Goal: Task Accomplishment & Management: Complete application form

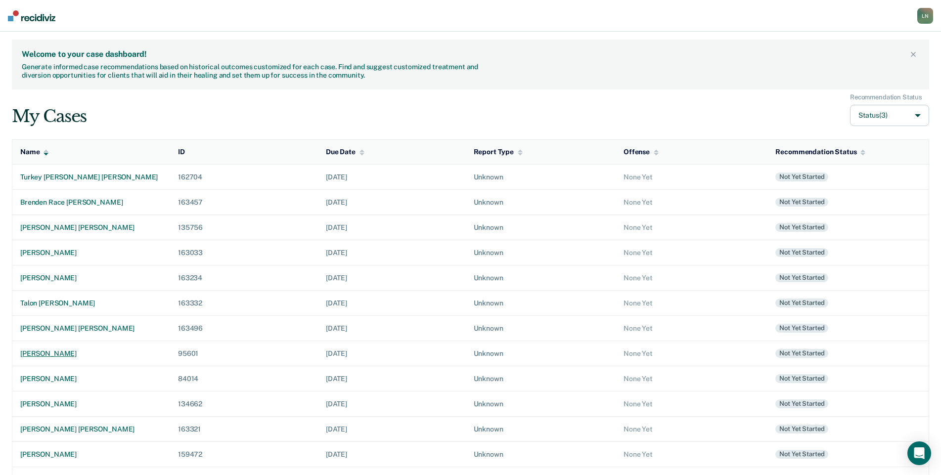
click at [87, 354] on div "[PERSON_NAME]" at bounding box center [91, 354] width 142 height 8
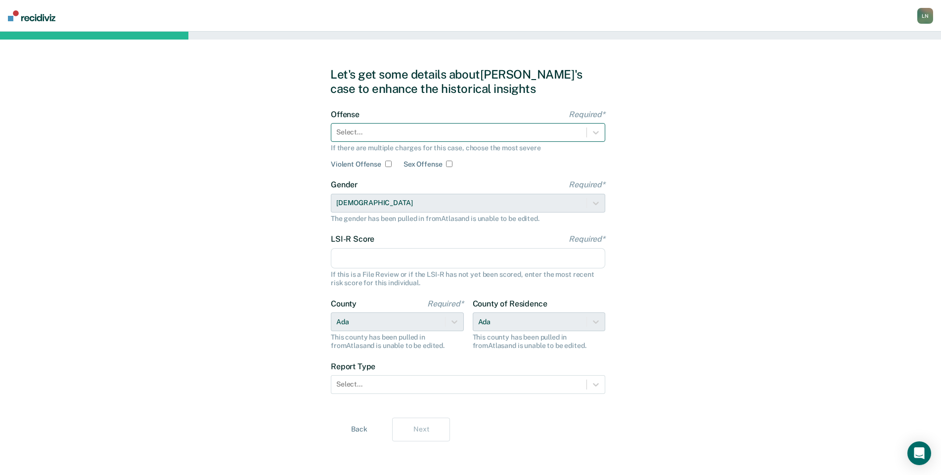
click at [385, 132] on div at bounding box center [458, 132] width 245 height 10
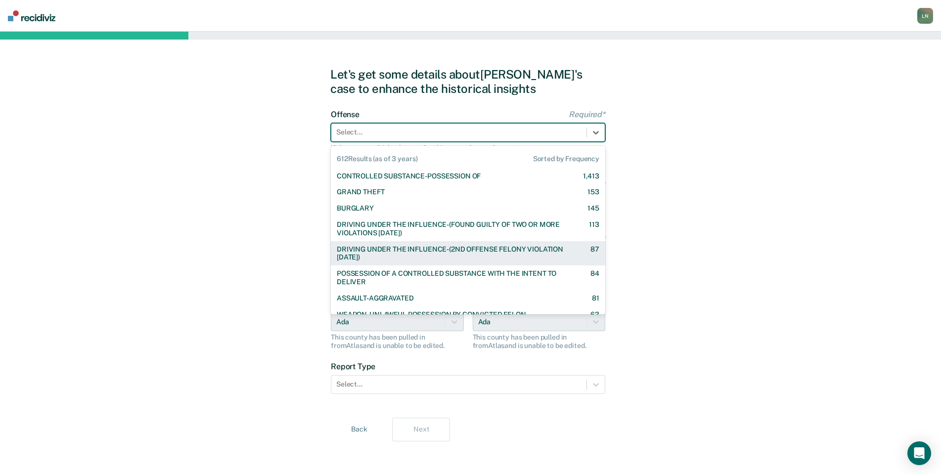
click at [876, 160] on div "Let's get some details about [PERSON_NAME]'s case to enhance the historical ins…" at bounding box center [470, 254] width 941 height 445
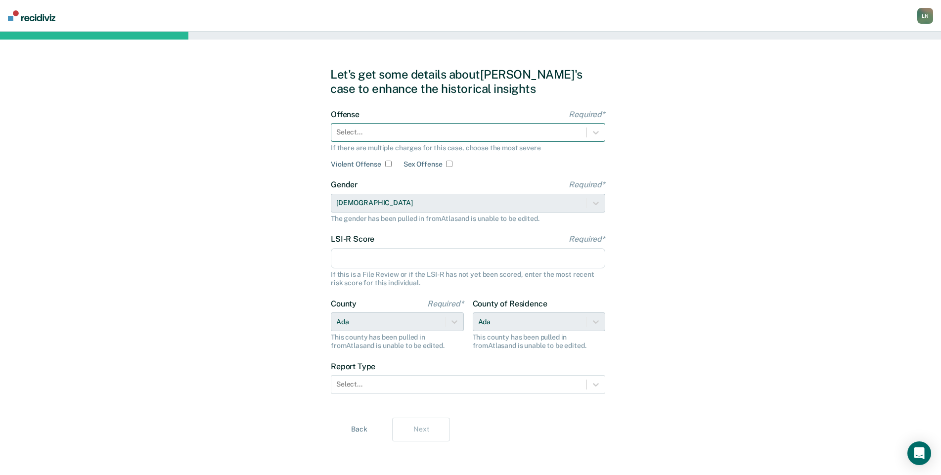
click at [581, 135] on div "Select..." at bounding box center [458, 132] width 255 height 14
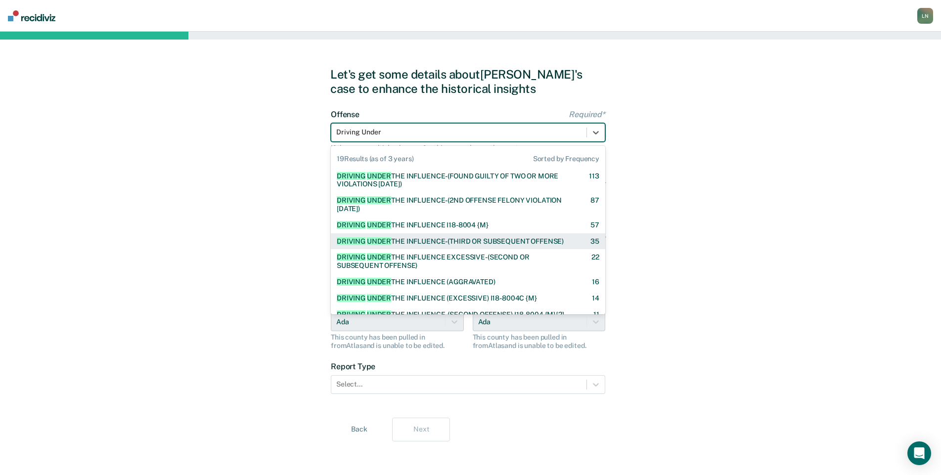
type input "Driving Under"
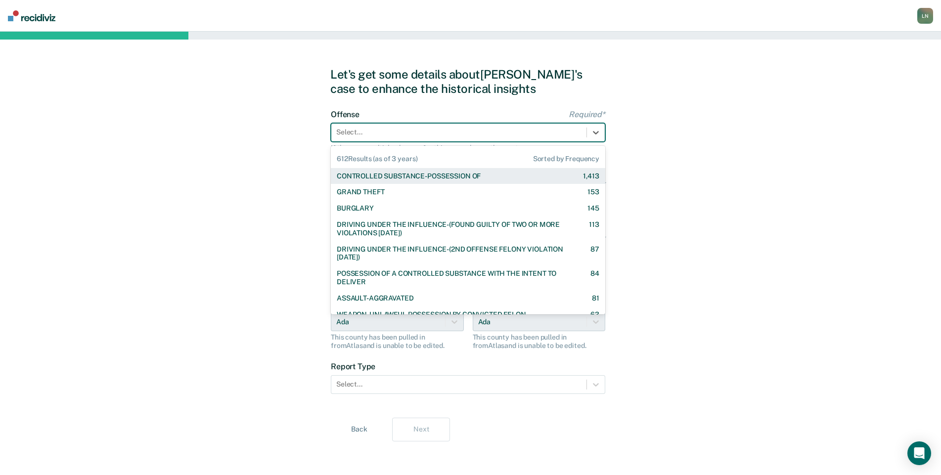
click at [462, 136] on div at bounding box center [458, 132] width 245 height 10
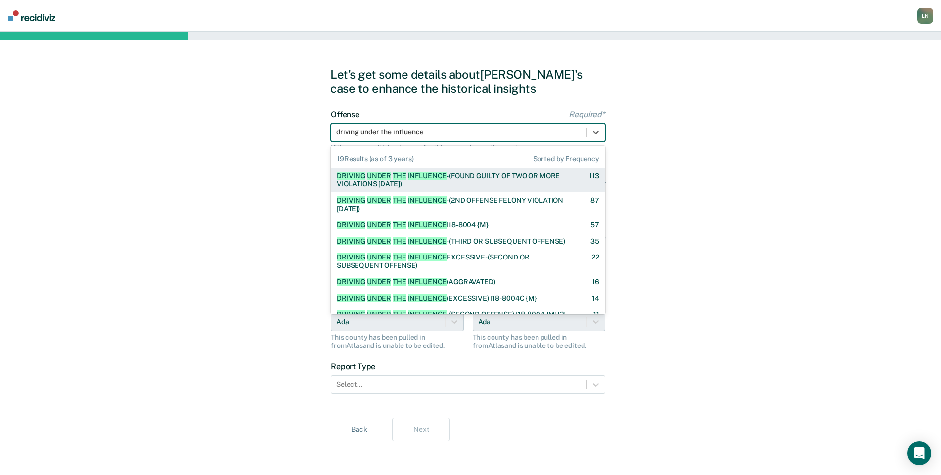
type input "driving under the influence"
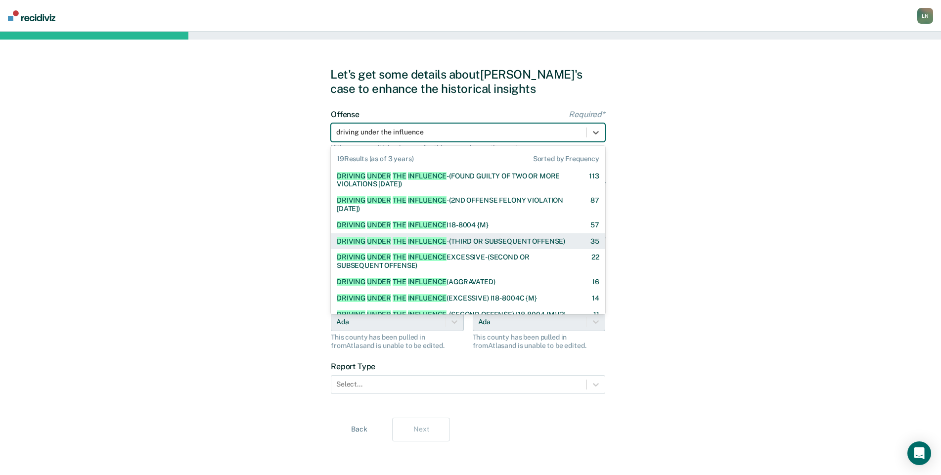
click at [523, 237] on div "DRIVING UNDER THE INFLUENCE -(THIRD OR SUBSEQUENT OFFENSE)" at bounding box center [451, 241] width 228 height 8
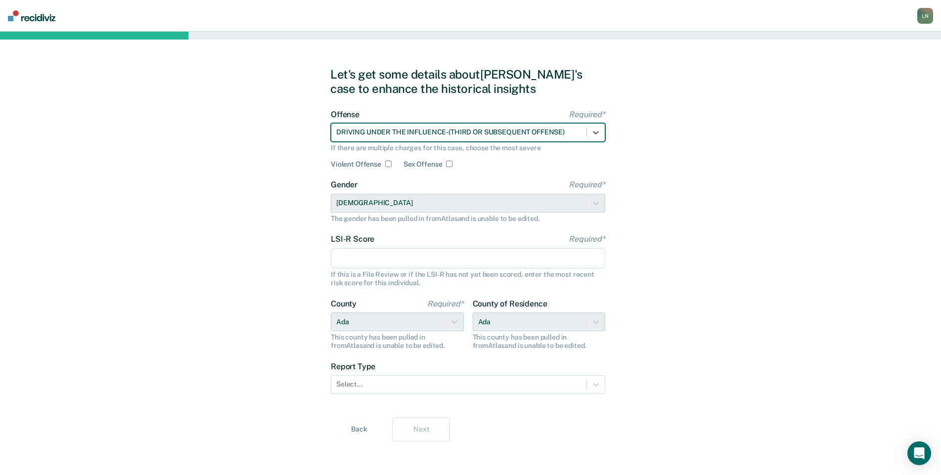
click at [371, 260] on input "LSI-R Score Required*" at bounding box center [468, 258] width 274 height 21
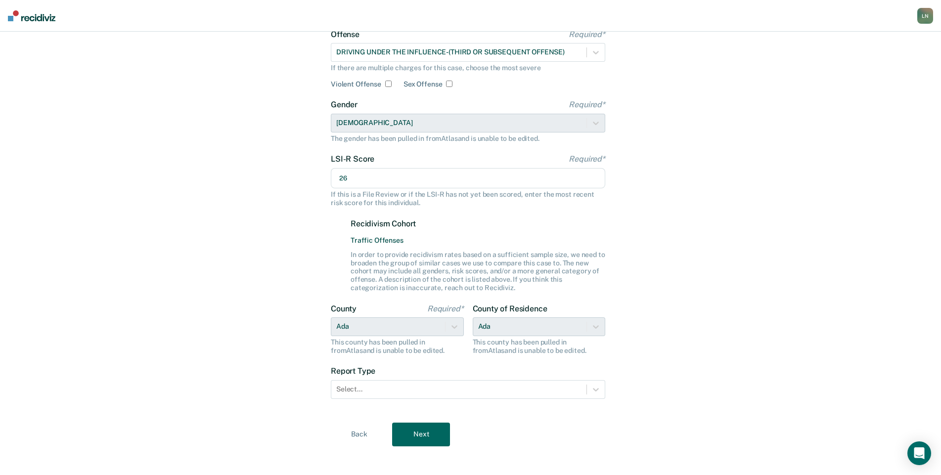
scroll to position [87, 0]
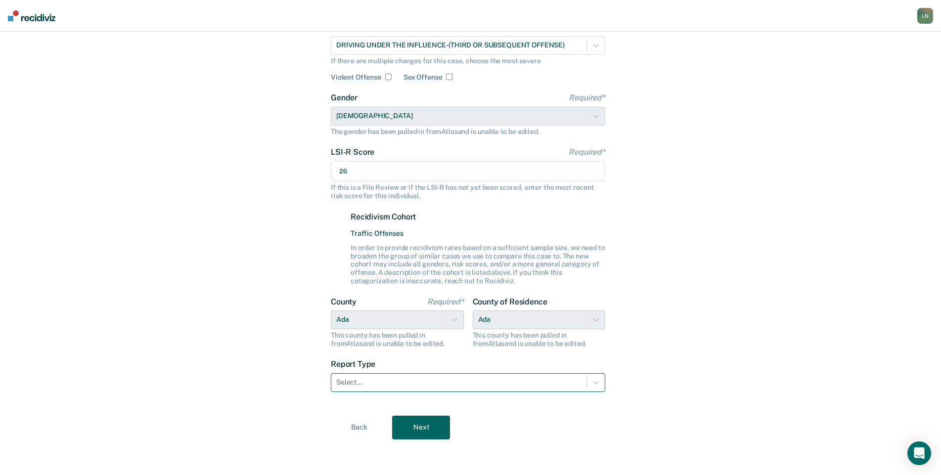
type input "26"
click at [393, 383] on div at bounding box center [458, 382] width 245 height 10
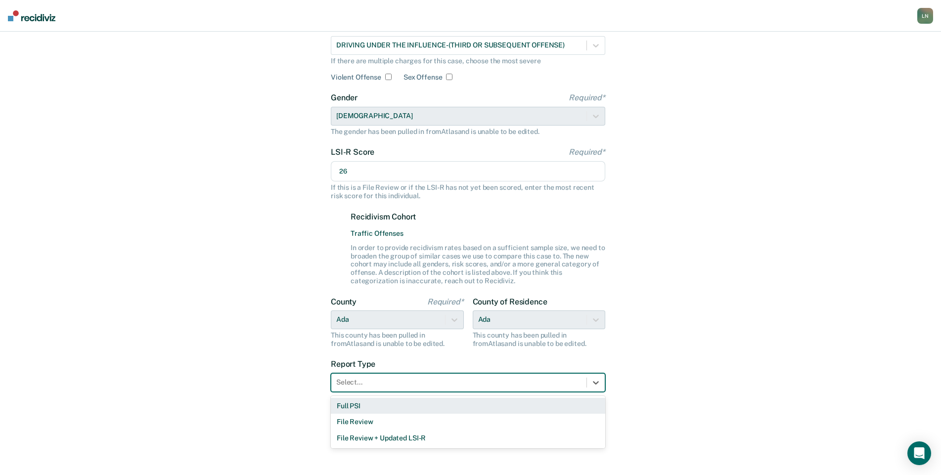
click at [385, 408] on div "Full PSI" at bounding box center [468, 406] width 274 height 16
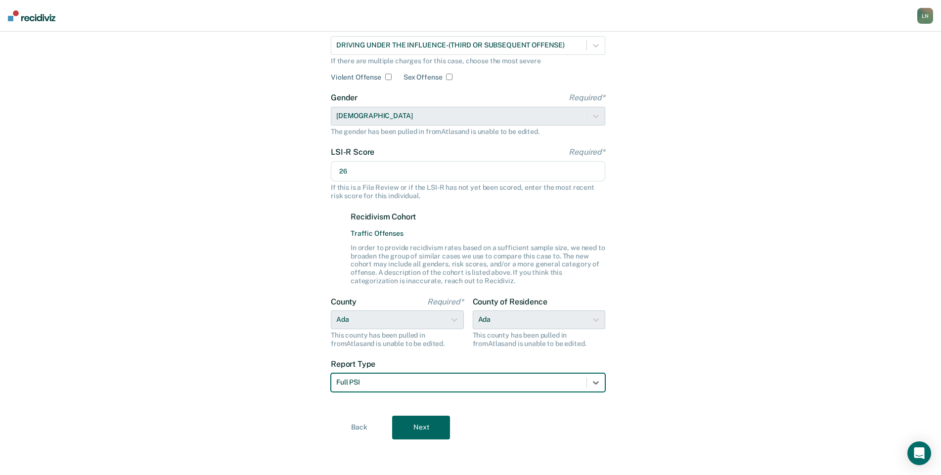
click at [416, 423] on button "Next" at bounding box center [421, 428] width 58 height 24
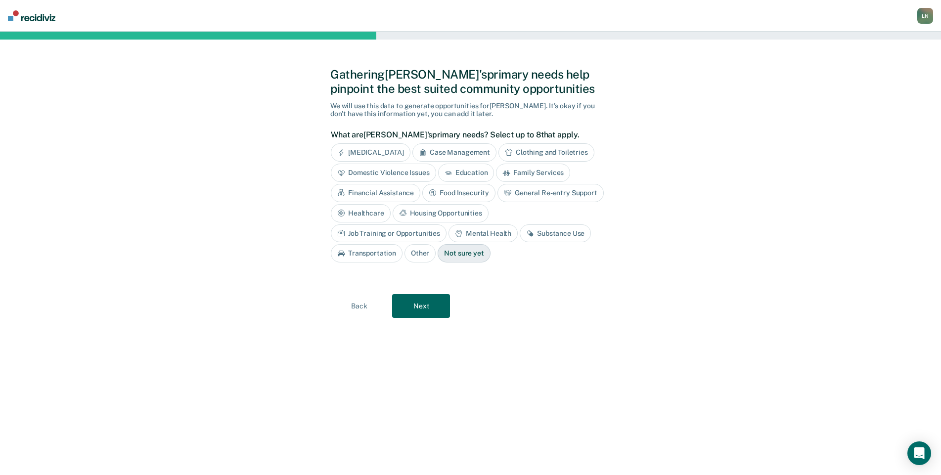
scroll to position [0, 0]
click at [524, 233] on div "Substance Use" at bounding box center [559, 233] width 71 height 18
click at [436, 305] on button "Next" at bounding box center [426, 306] width 58 height 24
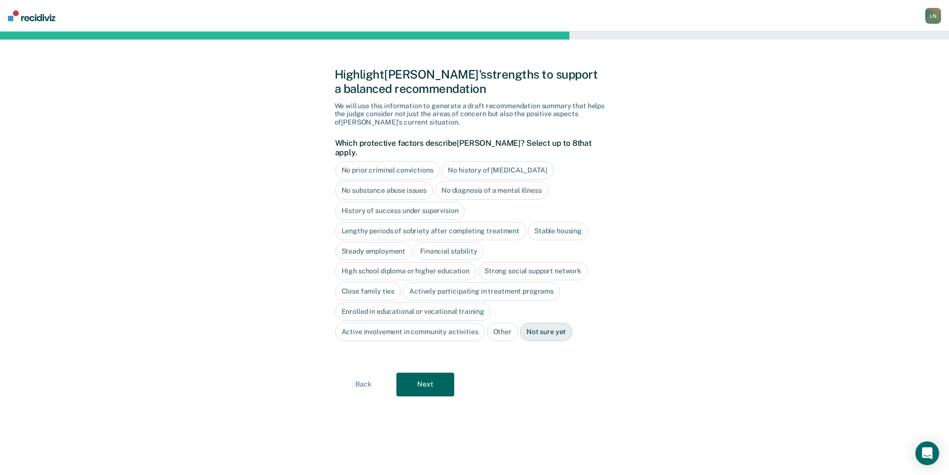
click at [362, 379] on button "Back" at bounding box center [364, 385] width 58 height 24
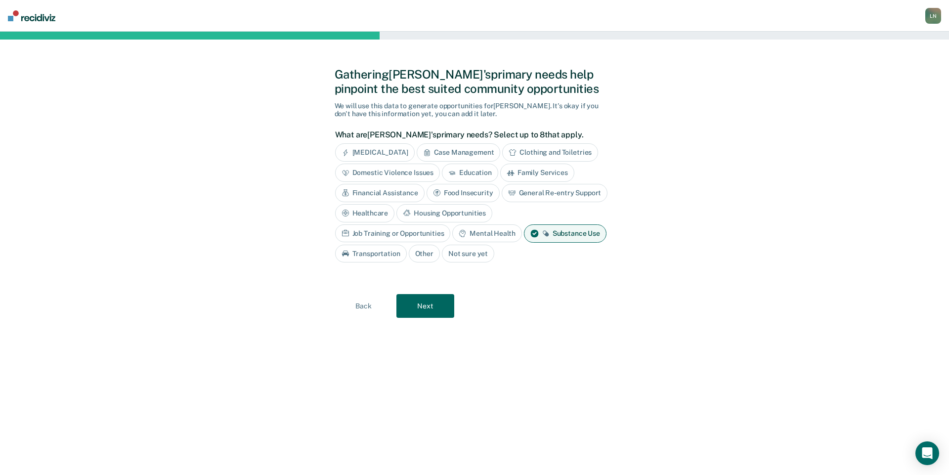
click at [426, 310] on button "Next" at bounding box center [426, 306] width 58 height 24
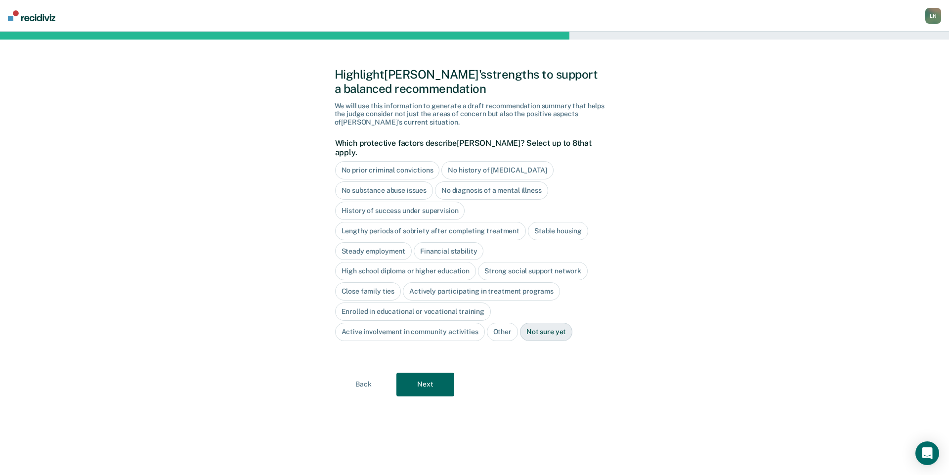
click at [472, 161] on div "No history of [MEDICAL_DATA]" at bounding box center [498, 170] width 112 height 18
click at [465, 181] on div "No diagnosis of a mental illness" at bounding box center [491, 190] width 113 height 18
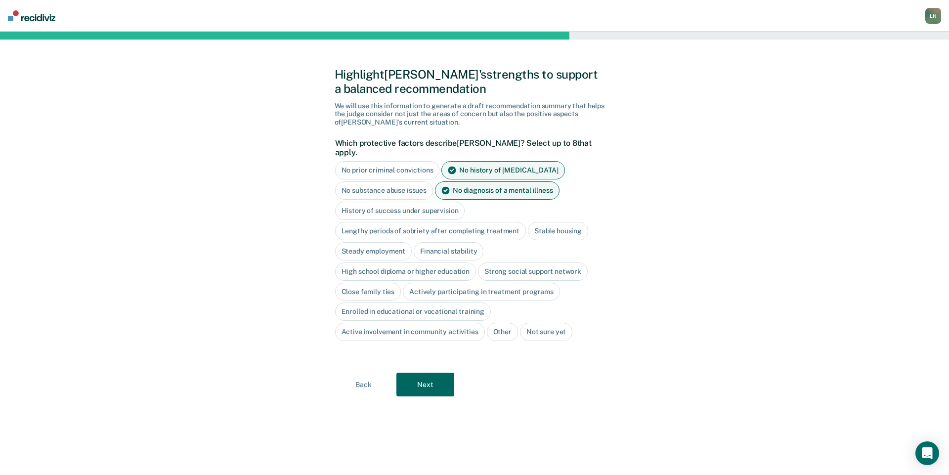
click at [440, 263] on div "High school diploma or higher education" at bounding box center [405, 272] width 141 height 18
click at [437, 376] on button "Next" at bounding box center [426, 385] width 58 height 24
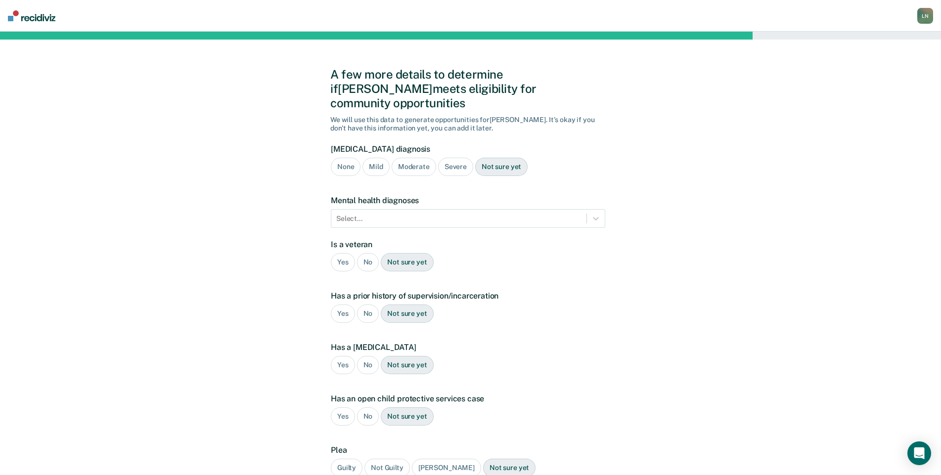
click at [506, 158] on div "Not sure yet" at bounding box center [501, 167] width 52 height 18
click at [453, 214] on div at bounding box center [458, 219] width 245 height 10
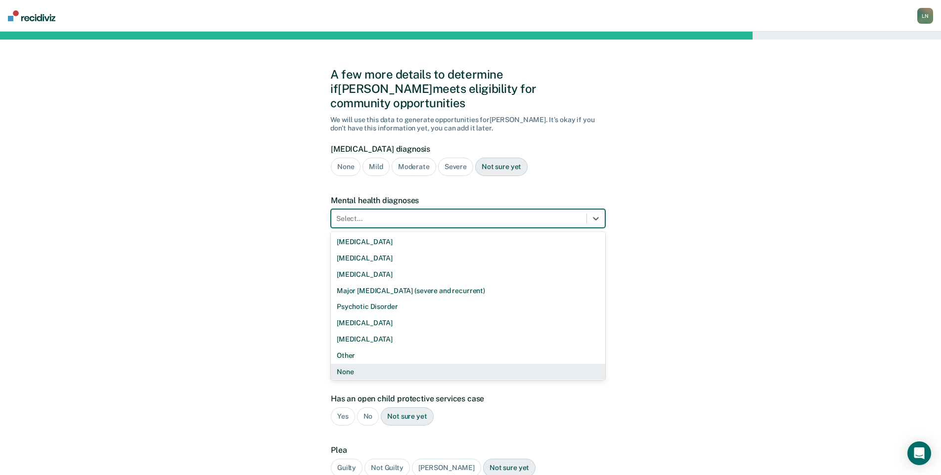
click at [378, 364] on div "None" at bounding box center [468, 372] width 274 height 16
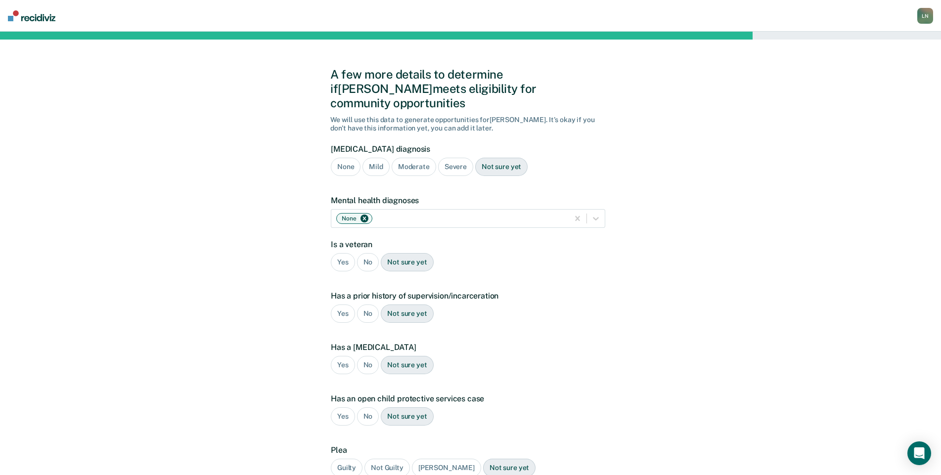
click at [369, 253] on div "No" at bounding box center [368, 262] width 22 height 18
click at [346, 305] on div "Yes" at bounding box center [343, 314] width 24 height 18
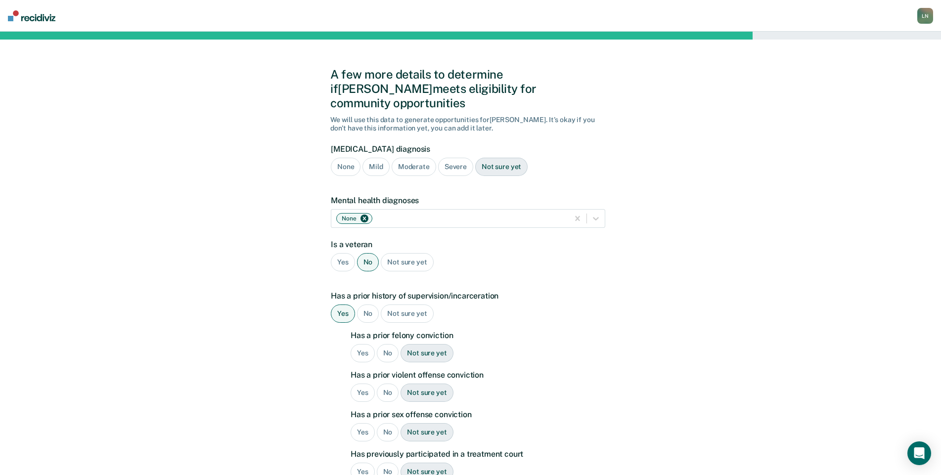
click at [364, 344] on div "Yes" at bounding box center [363, 353] width 24 height 18
click at [391, 384] on div "No" at bounding box center [388, 393] width 22 height 18
click at [387, 423] on div "No" at bounding box center [388, 432] width 22 height 18
click at [384, 463] on div "No" at bounding box center [388, 472] width 22 height 18
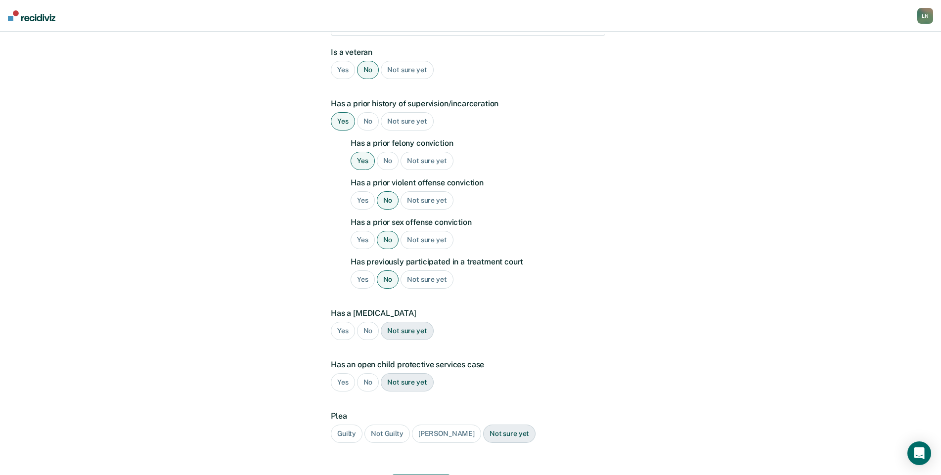
scroll to position [212, 0]
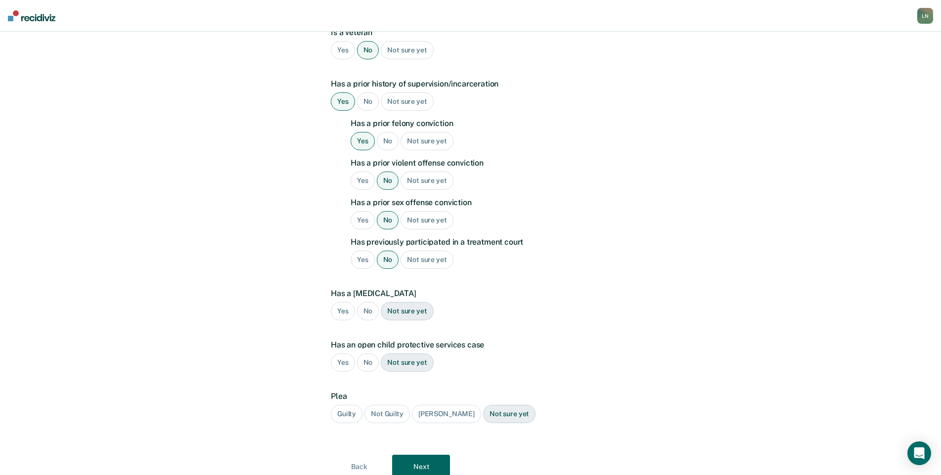
click at [365, 302] on div "No" at bounding box center [368, 311] width 22 height 18
click at [364, 354] on div "No" at bounding box center [368, 363] width 22 height 18
click at [335, 405] on div "Guilty" at bounding box center [347, 414] width 32 height 18
click at [426, 455] on button "Next" at bounding box center [421, 467] width 58 height 24
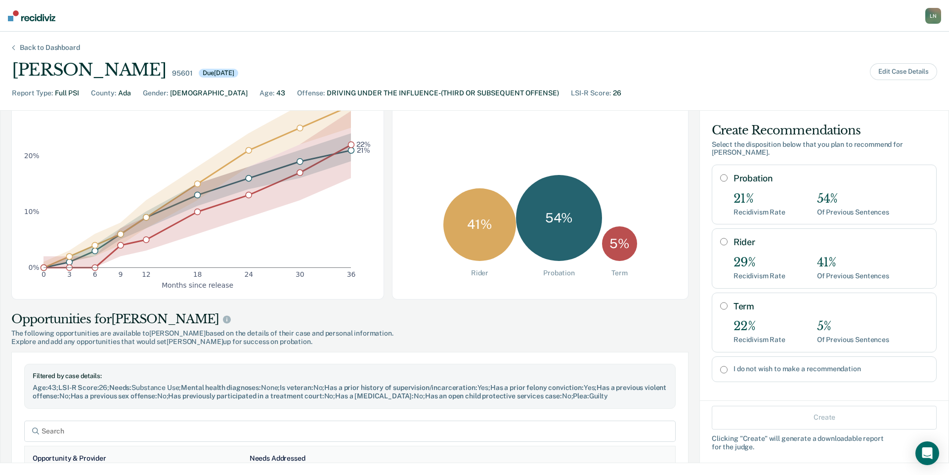
scroll to position [137, 0]
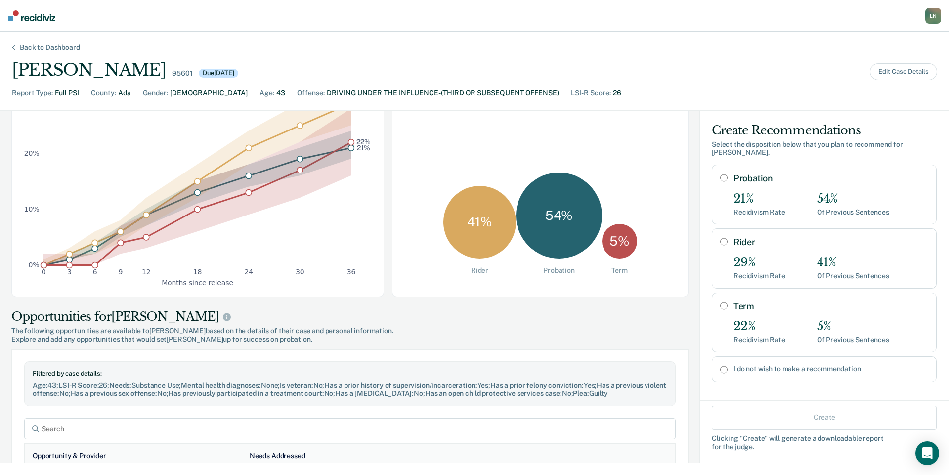
click at [778, 365] on label "I do not wish to make a recommendation" at bounding box center [831, 369] width 195 height 8
click at [728, 366] on input "I do not wish to make a recommendation" at bounding box center [723, 370] width 7 height 8
radio input "true"
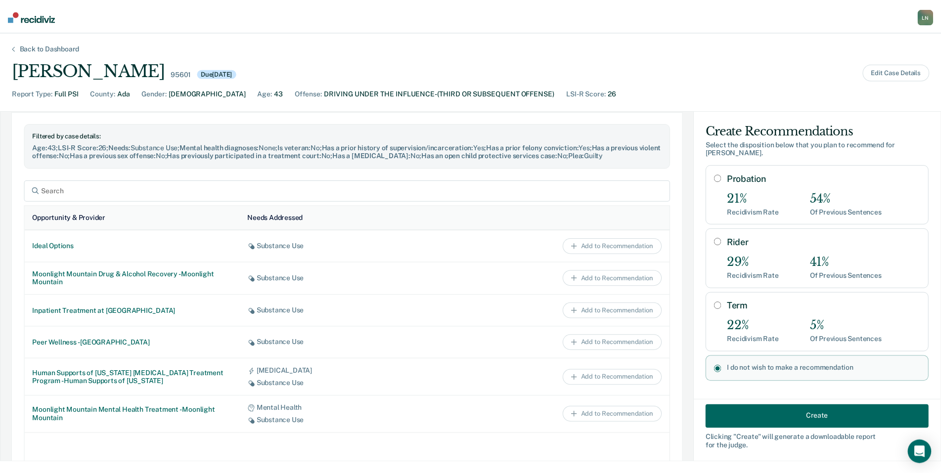
scroll to position [379, 0]
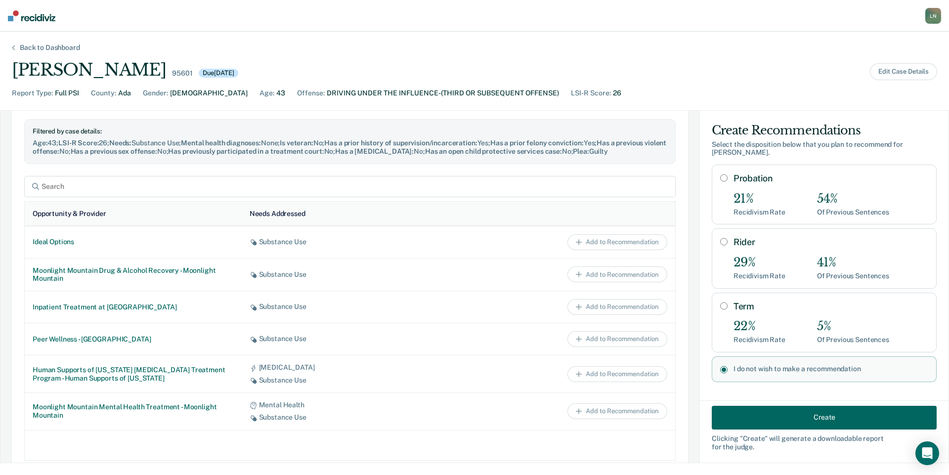
click at [841, 420] on button "Create" at bounding box center [824, 417] width 225 height 24
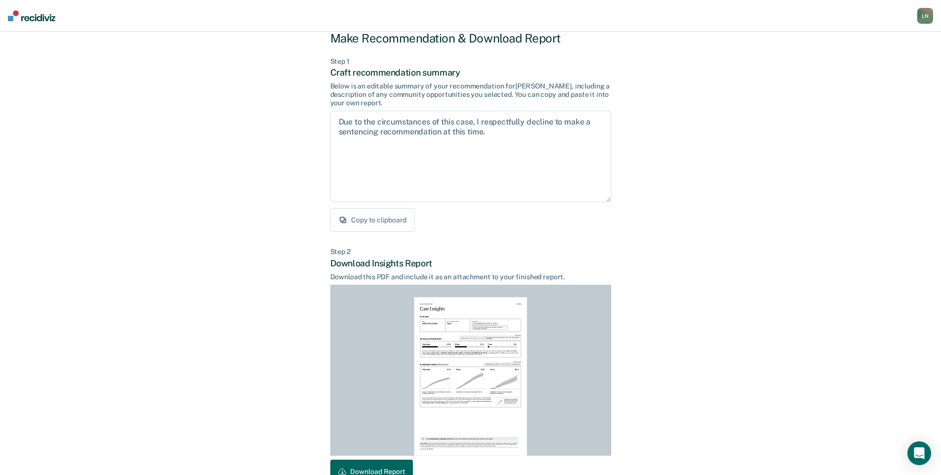
scroll to position [89, 0]
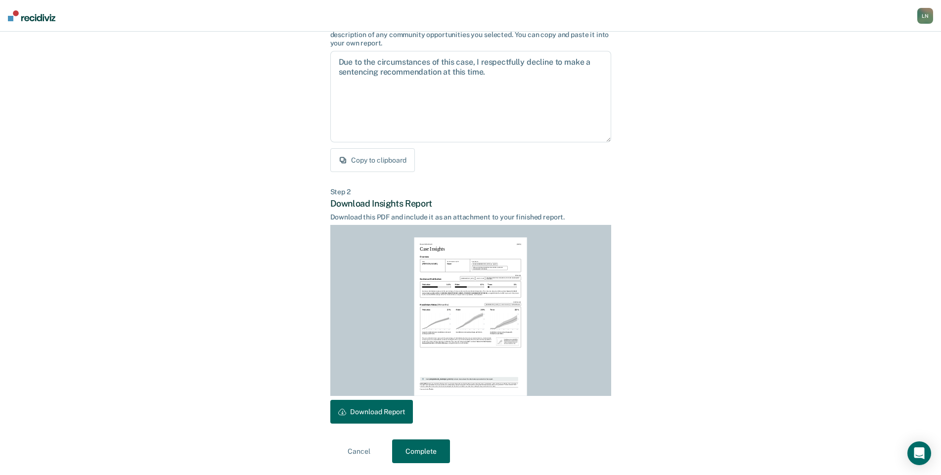
click at [396, 412] on button "Download Report" at bounding box center [371, 412] width 83 height 24
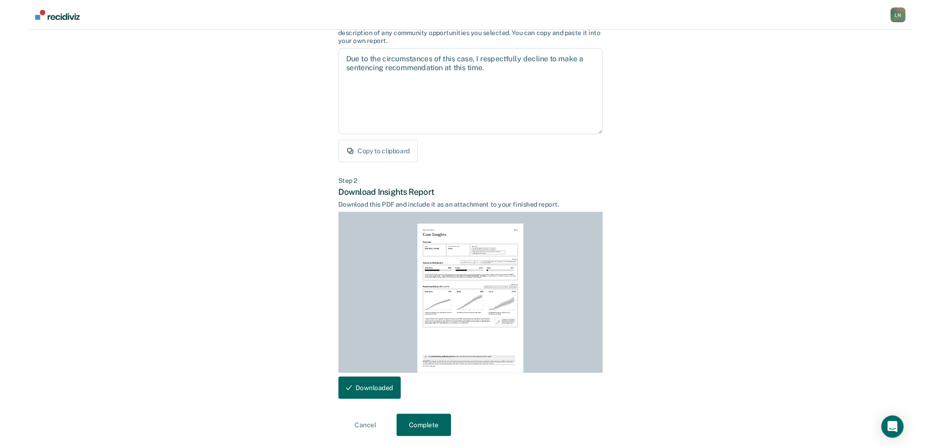
scroll to position [0, 0]
